Goal: Information Seeking & Learning: Learn about a topic

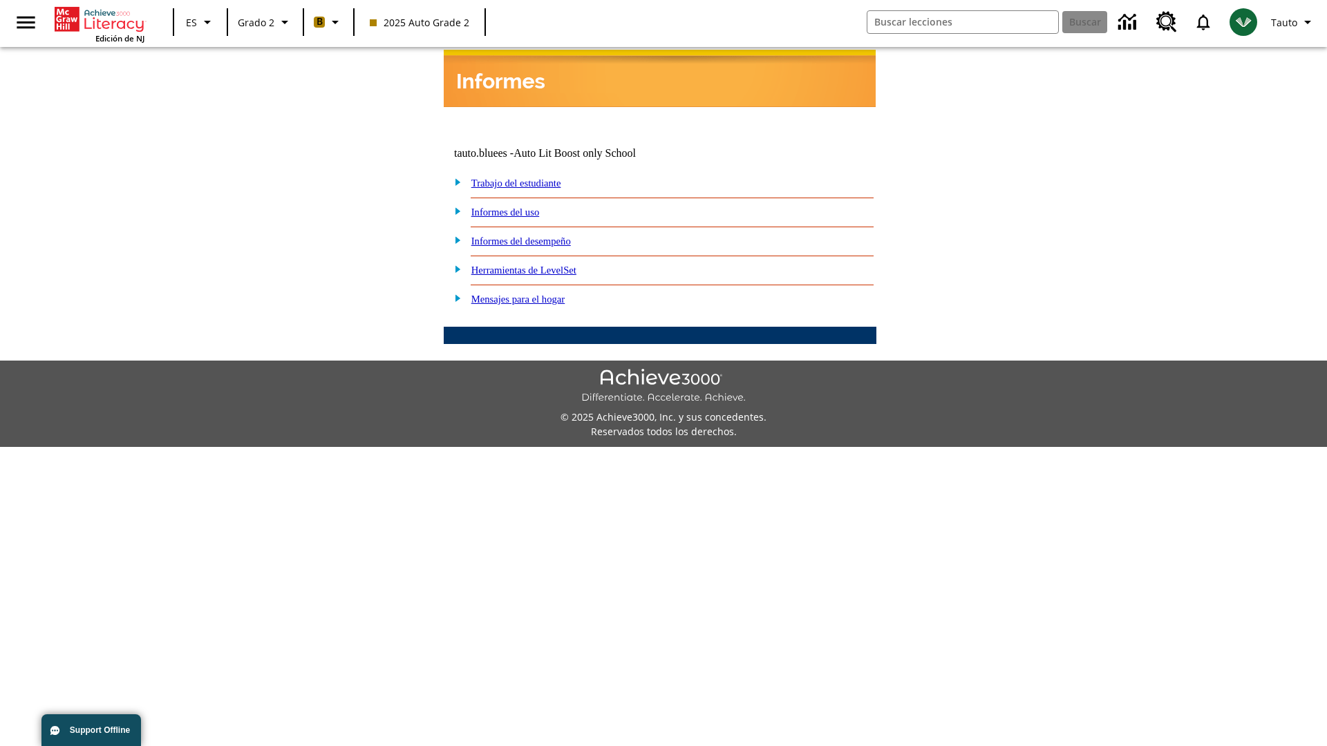
click at [539, 236] on link "Informes del desempeño" at bounding box center [520, 241] width 99 height 11
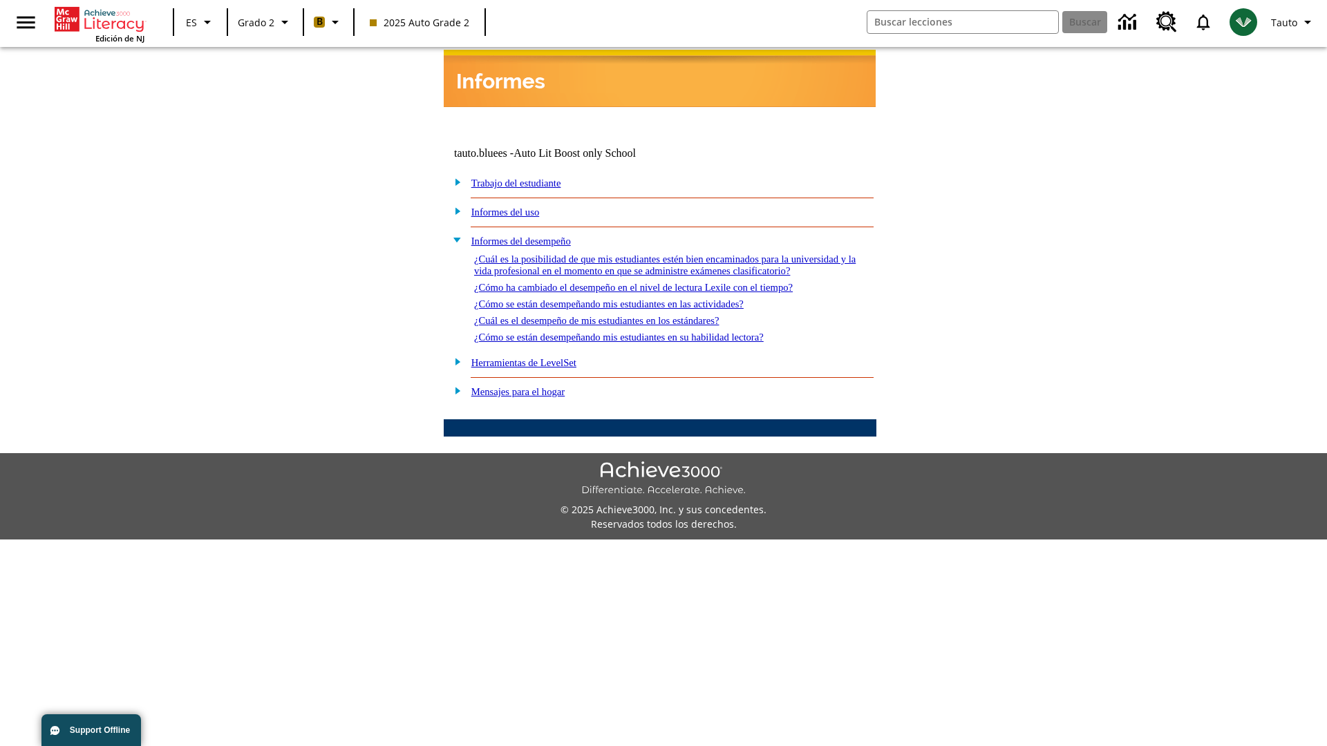
click at [656, 283] on link "¿Cómo ha cambiado el desempeño en el nivel de lectura Lexile con el tiempo?" at bounding box center [633, 287] width 319 height 11
